Goal: Information Seeking & Learning: Learn about a topic

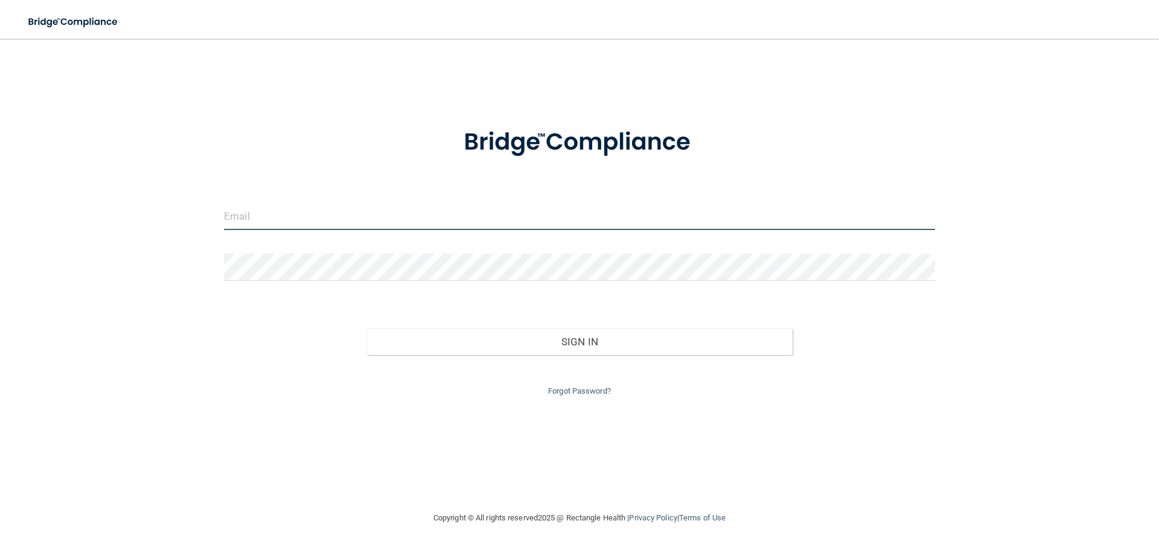
click at [248, 213] on input "email" at bounding box center [579, 216] width 711 height 27
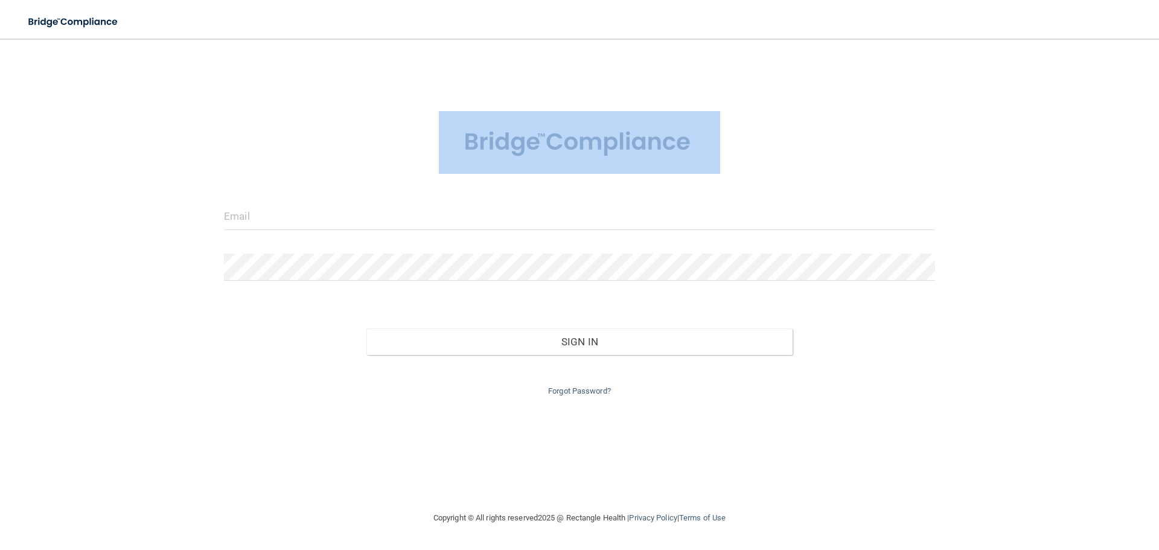
drag, startPoint x: 57, startPoint y: 144, endPoint x: 140, endPoint y: 94, distance: 96.4
click at [60, 139] on div "Invalid email/password. You don't have permission to access that page. Sign In …" at bounding box center [579, 275] width 1111 height 448
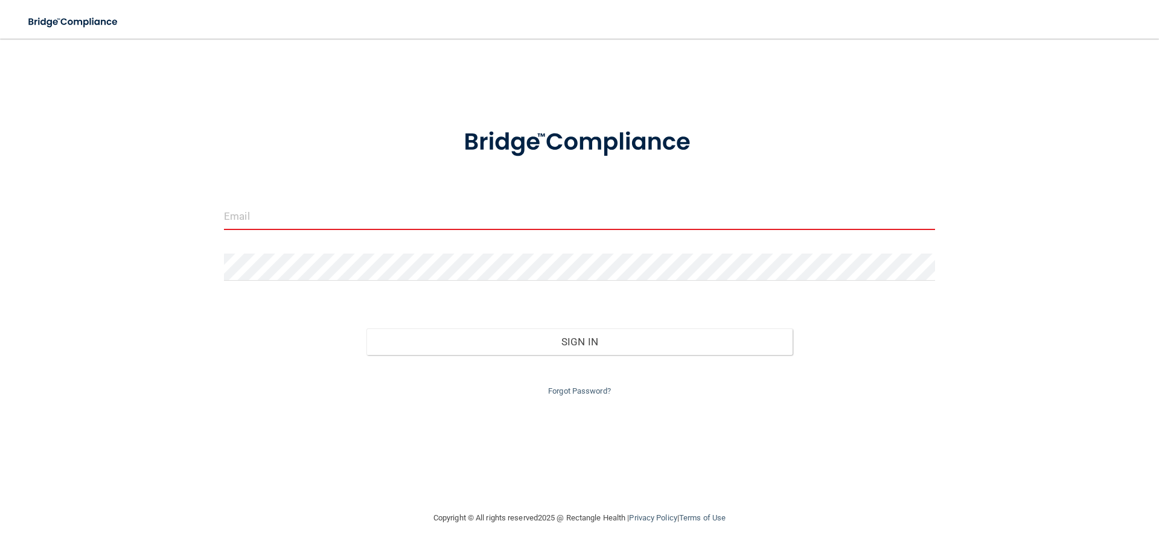
click at [206, 134] on div "Invalid email/password. You don't have permission to access that page. Sign In …" at bounding box center [579, 275] width 1111 height 448
click at [363, 229] on input "email" at bounding box center [579, 216] width 711 height 27
click at [1088, 292] on div "Invalid email/password. You don't have permission to access that page. Sign In …" at bounding box center [579, 275] width 1111 height 448
click at [333, 213] on input "email" at bounding box center [579, 216] width 711 height 27
type input "K"
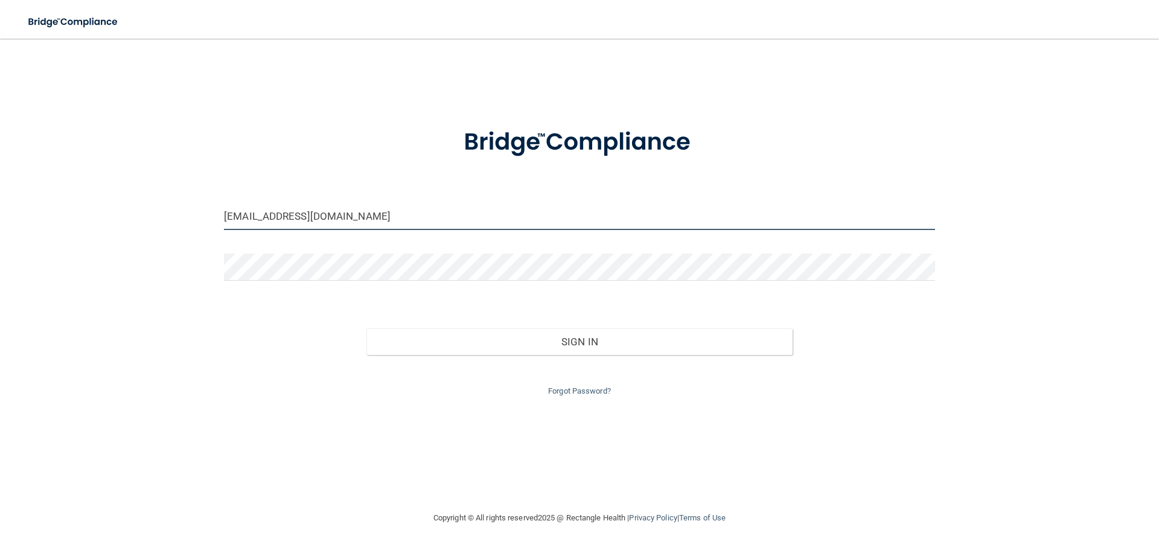
type input "koreyj19@yahoo.com"
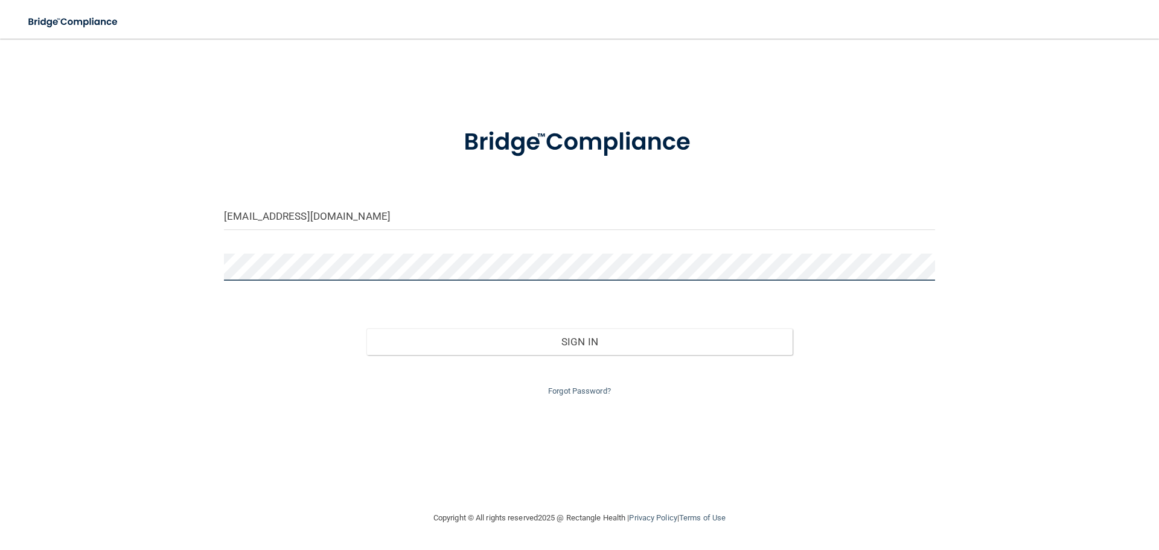
click at [366, 328] on button "Sign In" at bounding box center [579, 341] width 427 height 27
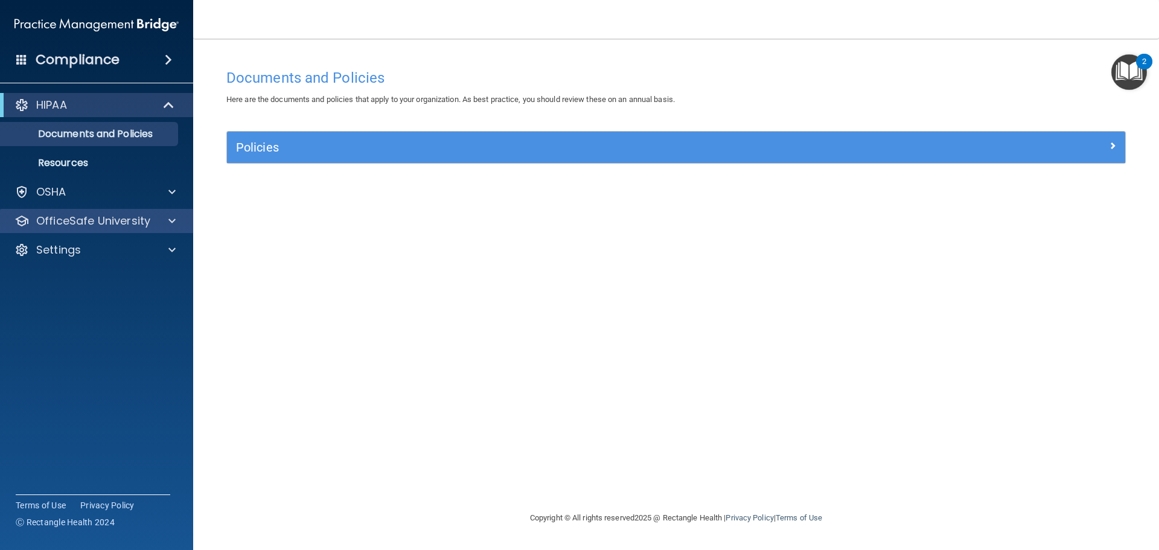
drag, startPoint x: 142, startPoint y: 212, endPoint x: 154, endPoint y: 210, distance: 12.3
click at [149, 211] on div "OfficeSafe University" at bounding box center [97, 221] width 194 height 24
click at [165, 220] on div at bounding box center [170, 221] width 30 height 14
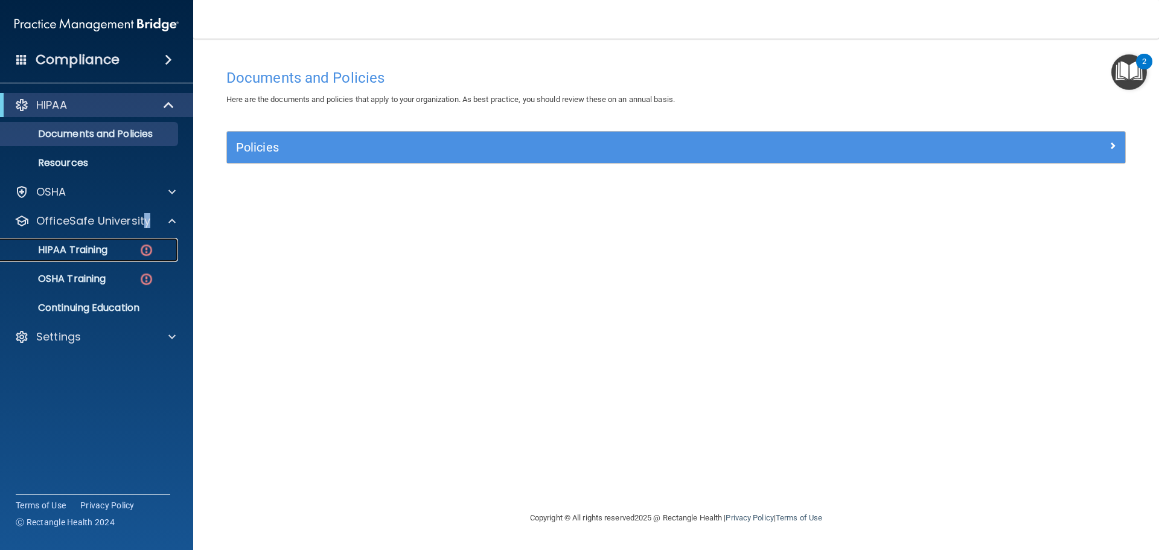
click at [101, 260] on link "HIPAA Training" at bounding box center [83, 250] width 190 height 24
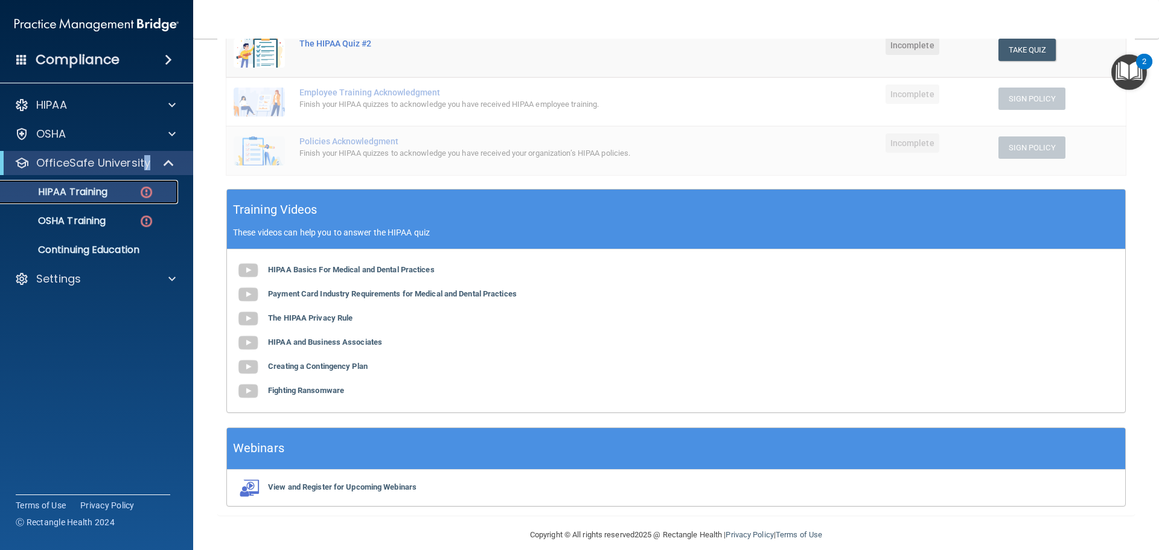
scroll to position [296, 0]
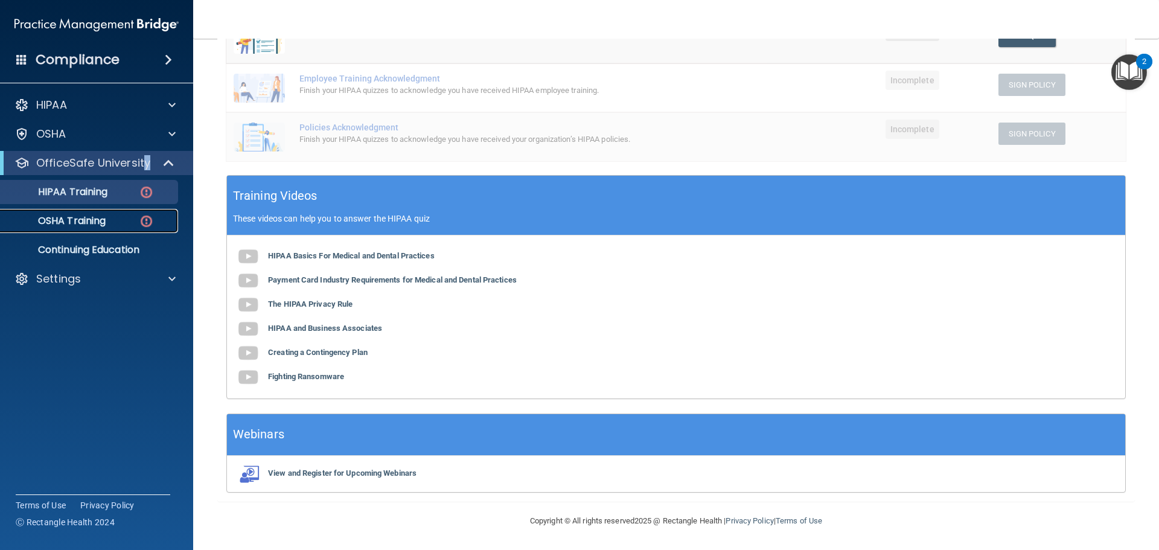
click at [89, 218] on p "OSHA Training" at bounding box center [57, 221] width 98 height 12
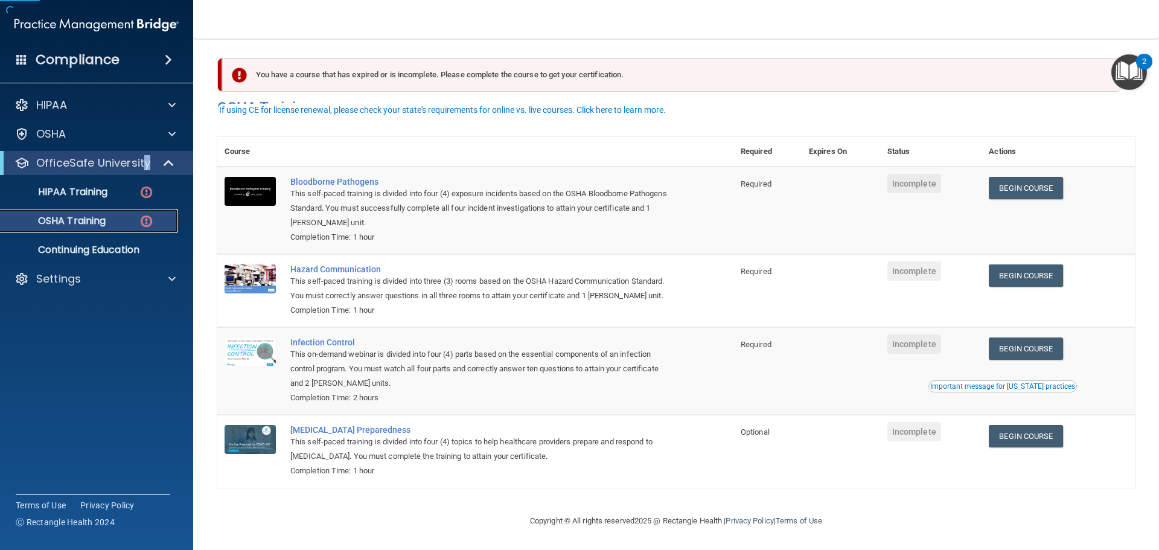
scroll to position [20, 0]
